Goal: Task Accomplishment & Management: Manage account settings

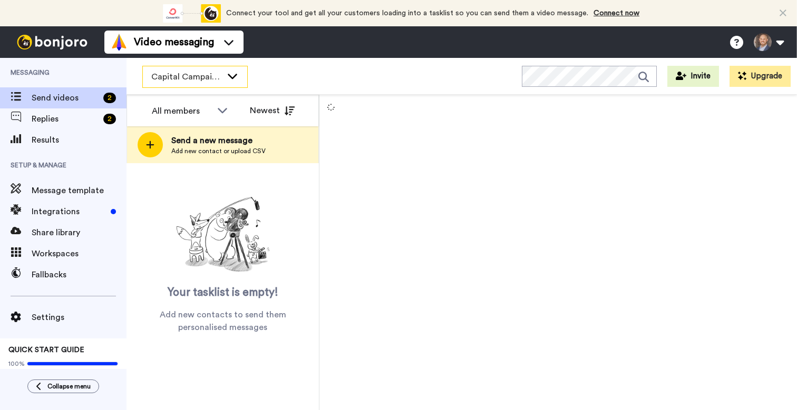
click at [190, 77] on span "Capital Campaign Stewardship" at bounding box center [186, 77] width 71 height 13
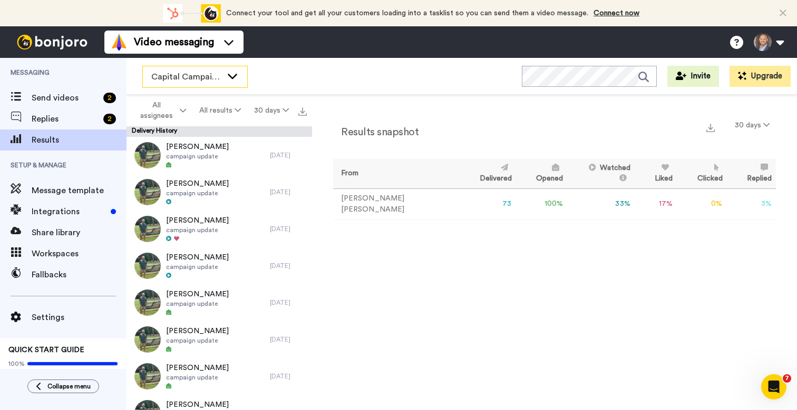
click at [181, 81] on span "Capital Campaign Stewardship" at bounding box center [186, 77] width 71 height 13
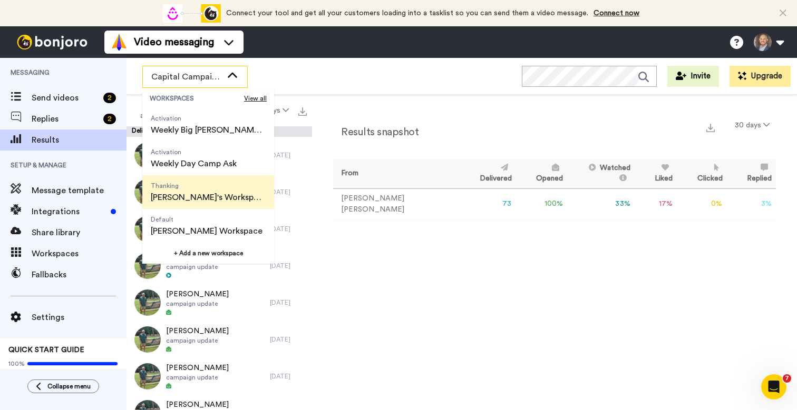
scroll to position [101, 0]
click at [191, 192] on span "[PERSON_NAME]'s Workspace" at bounding box center [208, 197] width 115 height 13
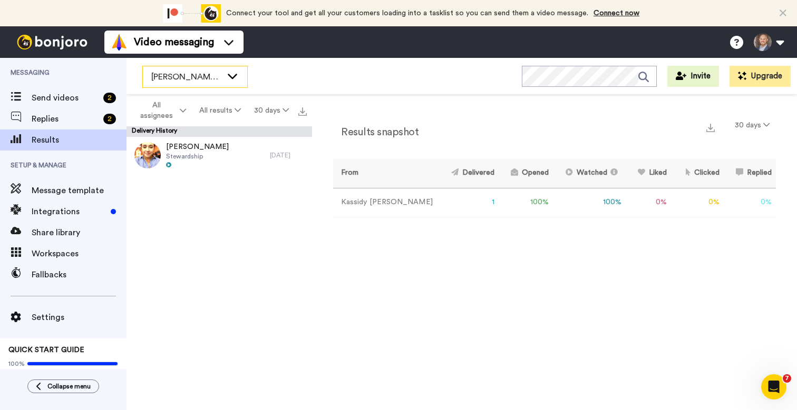
click at [190, 80] on span "[PERSON_NAME]'s Workspace" at bounding box center [186, 77] width 71 height 13
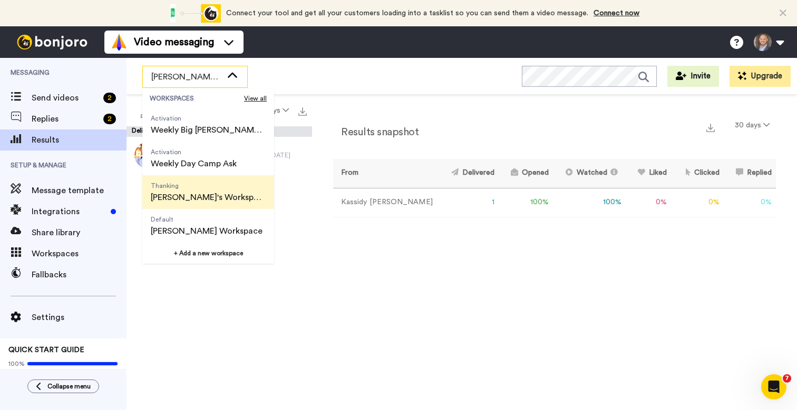
click at [449, 102] on div "Results snapshot 30 days From Delivered Opened Watched Liked Clicked Replied Fa…" at bounding box center [554, 255] width 485 height 321
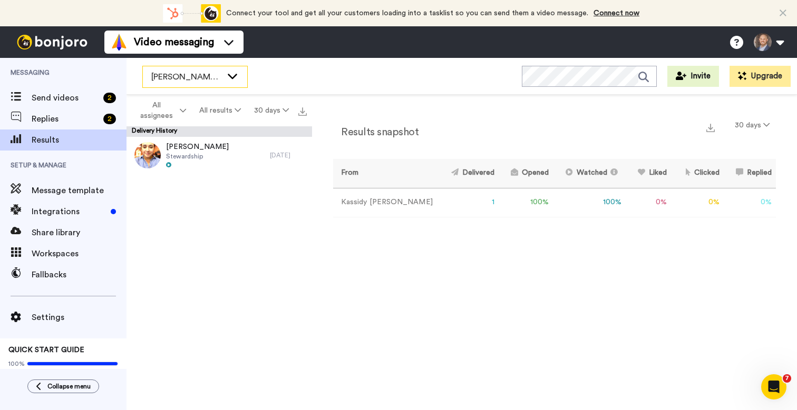
click at [204, 77] on span "[PERSON_NAME]'s Workspace" at bounding box center [186, 77] width 71 height 13
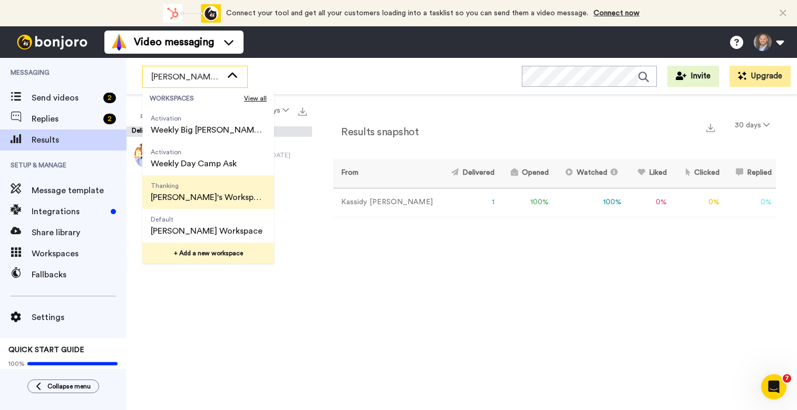
click at [201, 257] on button "+ Add a new workspace" at bounding box center [208, 253] width 132 height 21
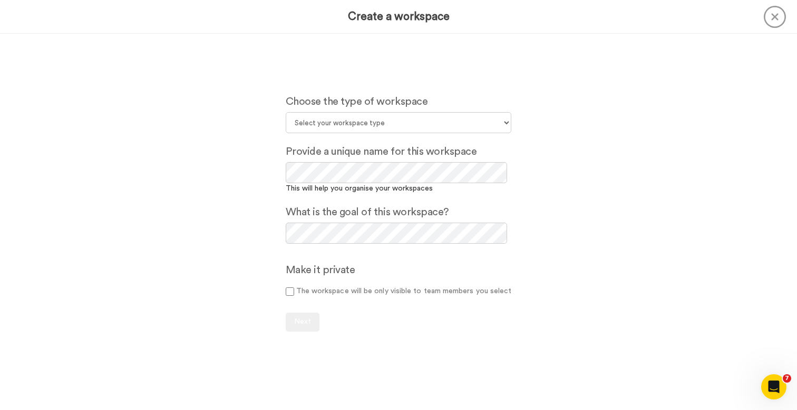
click at [772, 17] on icon at bounding box center [774, 17] width 22 height 22
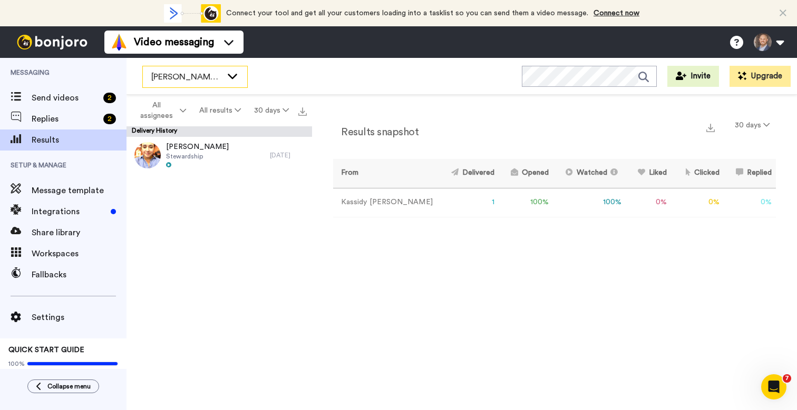
click at [209, 75] on span "[PERSON_NAME]'s Workspace" at bounding box center [186, 77] width 71 height 13
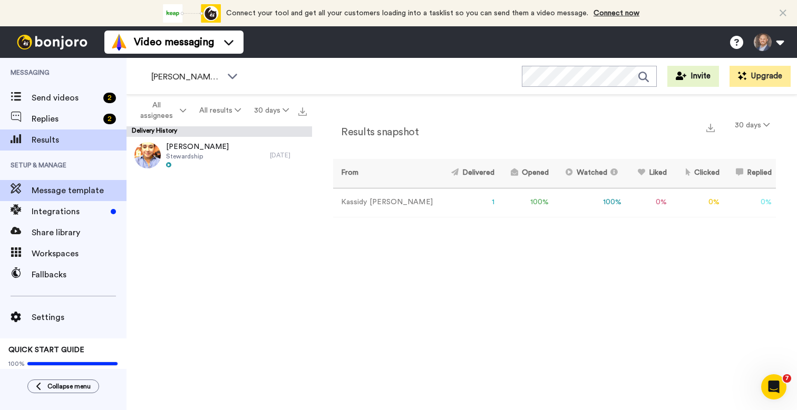
click at [52, 190] on span "Message template" at bounding box center [79, 190] width 95 height 13
